Goal: Information Seeking & Learning: Find specific fact

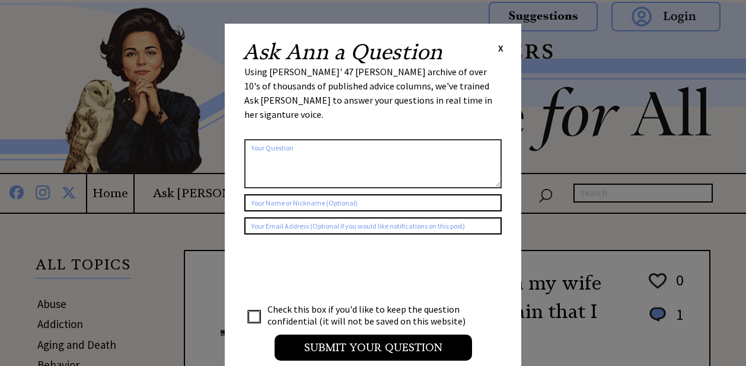
click at [503, 47] on div "Ask [PERSON_NAME] a Question X Using [PERSON_NAME]' 47 [PERSON_NAME] archive of…" at bounding box center [373, 207] width 296 height 366
click at [499, 49] on span "X" at bounding box center [500, 48] width 5 height 12
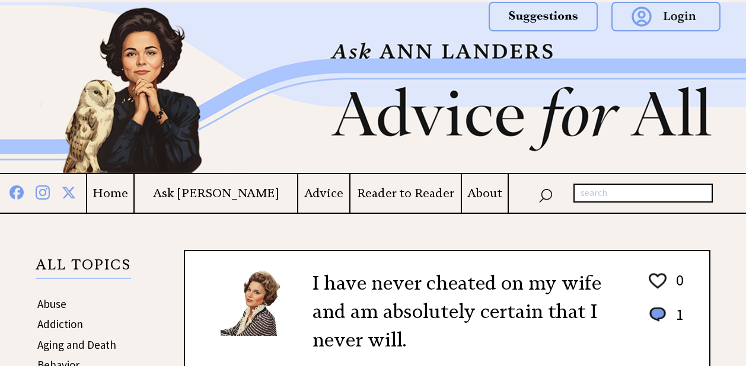
click at [640, 186] on input "text" at bounding box center [642, 193] width 139 height 19
click at [598, 191] on input "text" at bounding box center [642, 193] width 139 height 19
click at [596, 196] on input "text" at bounding box center [642, 193] width 139 height 19
click at [497, 69] on img at bounding box center [373, 87] width 746 height 171
click at [379, 132] on img at bounding box center [373, 87] width 746 height 171
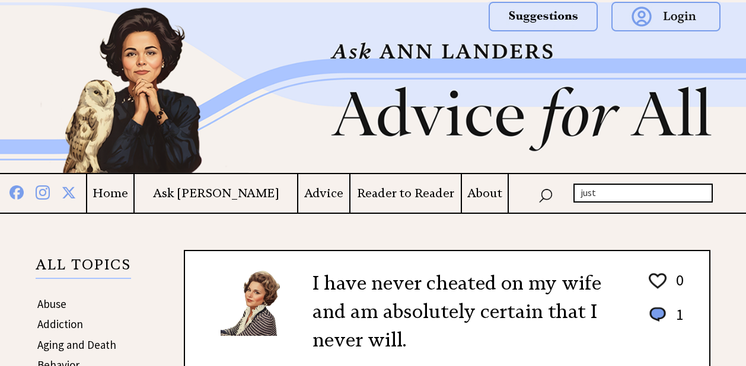
click at [241, 97] on img at bounding box center [373, 87] width 746 height 171
click at [275, 76] on img at bounding box center [373, 87] width 746 height 171
click at [363, 22] on div at bounding box center [373, 22] width 746 height 44
click at [628, 186] on input "just" at bounding box center [642, 193] width 139 height 19
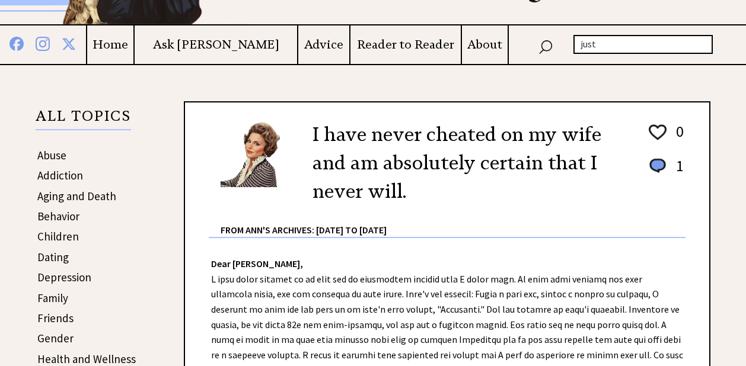
scroll to position [154, 0]
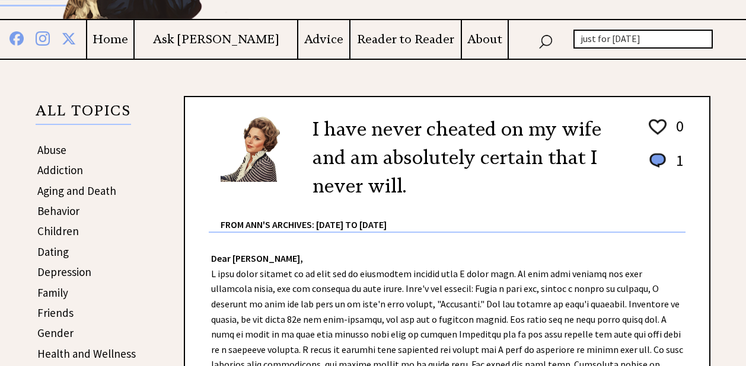
type input "just for [DATE]"
